Goal: Task Accomplishment & Management: Use online tool/utility

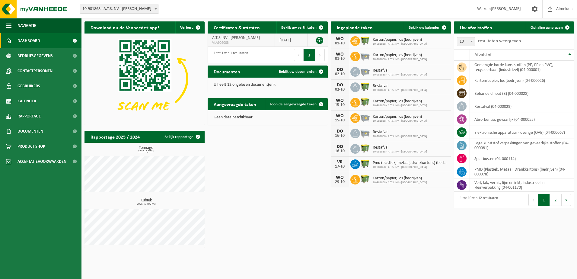
click at [232, 39] on span "A.T.S. NV - [PERSON_NAME]" at bounding box center [236, 38] width 48 height 5
click at [319, 39] on link at bounding box center [319, 40] width 7 height 7
click at [539, 29] on span "Ophaling aanvragen" at bounding box center [546, 28] width 32 height 4
click at [563, 200] on button "Volgende" at bounding box center [565, 200] width 9 height 12
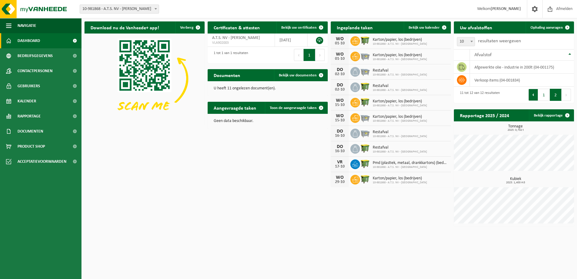
click at [536, 99] on button "Vorige" at bounding box center [533, 95] width 10 height 12
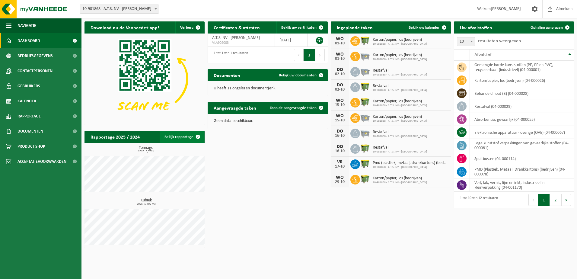
click at [183, 137] on link "Bekijk rapportage" at bounding box center [182, 137] width 44 height 12
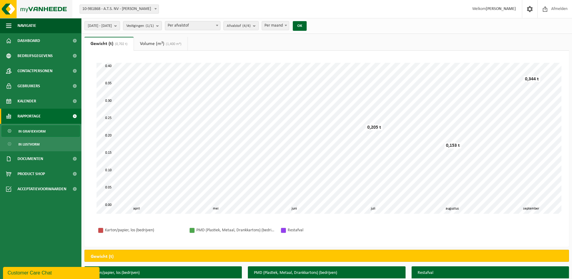
click at [49, 3] on img at bounding box center [36, 9] width 72 height 18
